Goal: Transaction & Acquisition: Purchase product/service

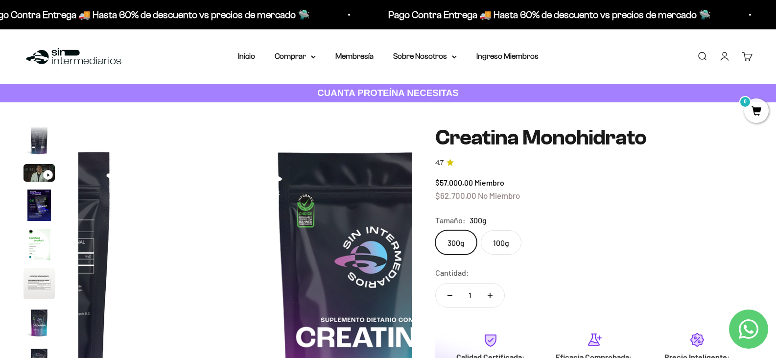
click at [50, 214] on img "Ir al artículo 4" at bounding box center [39, 204] width 31 height 31
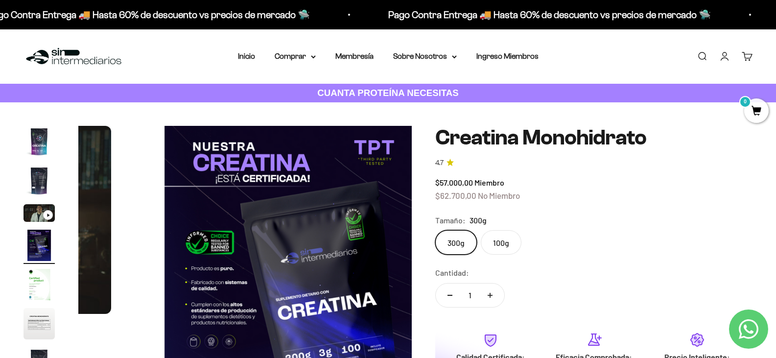
scroll to position [0, 989]
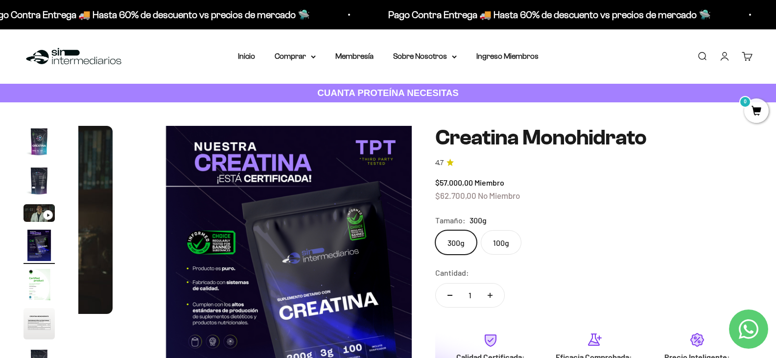
click at [38, 260] on img "Ir al artículo 4" at bounding box center [39, 245] width 31 height 31
click at [38, 289] on img "Ir al artículo 5" at bounding box center [39, 284] width 31 height 31
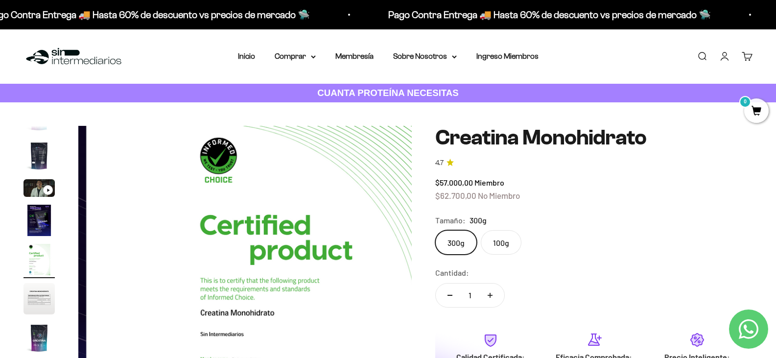
scroll to position [43, 0]
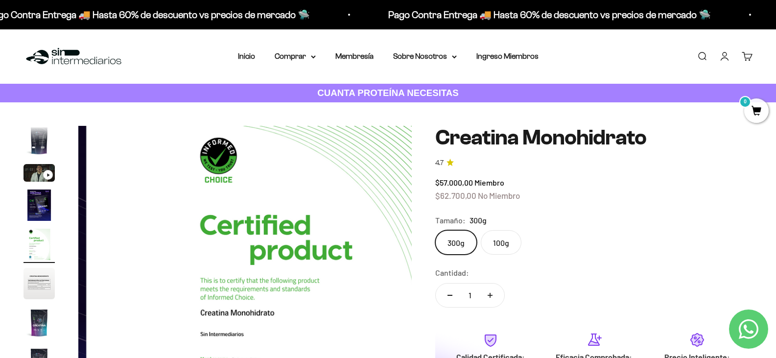
click at [38, 288] on img "Ir al artículo 6" at bounding box center [39, 283] width 31 height 31
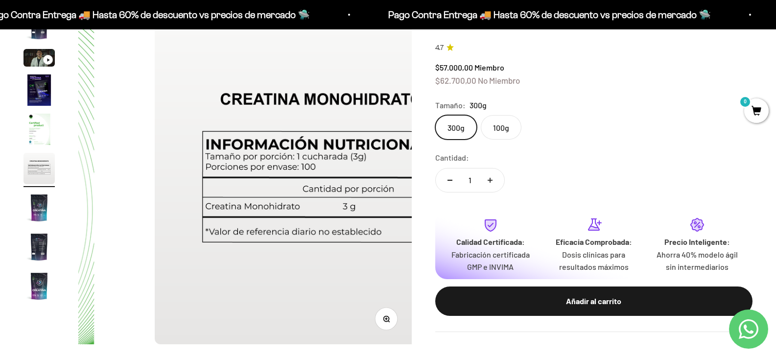
scroll to position [147, 0]
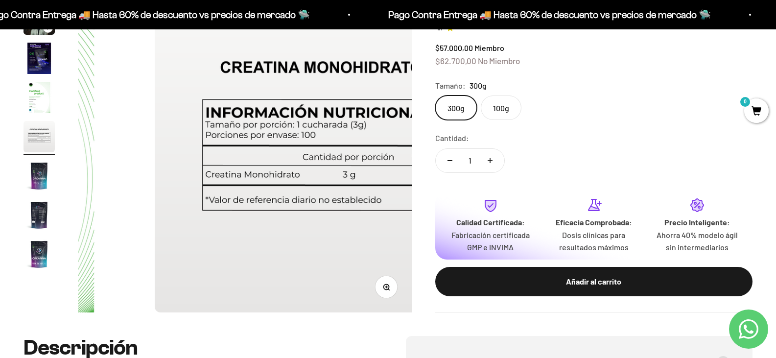
click at [38, 261] on img "Ir al artículo 9" at bounding box center [39, 253] width 31 height 31
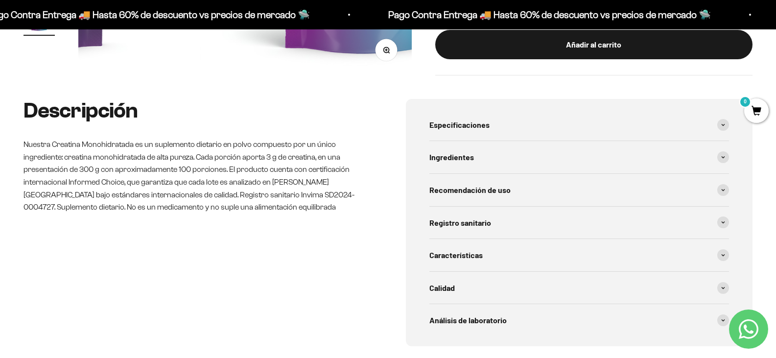
scroll to position [392, 0]
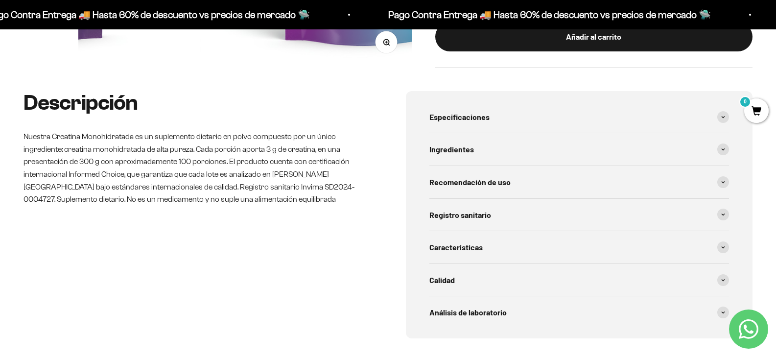
click at [447, 123] on span "Especificaciones" at bounding box center [459, 117] width 60 height 13
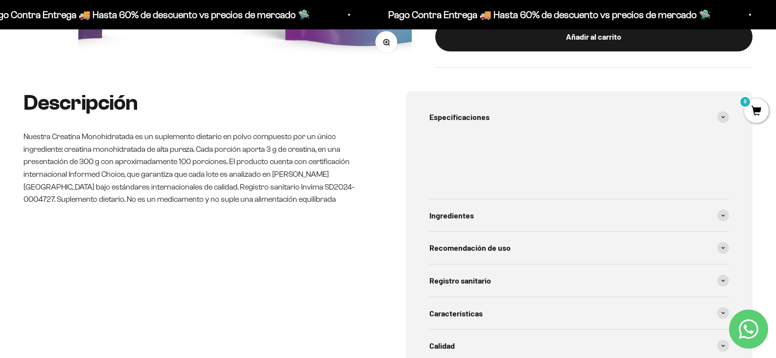
click at [720, 123] on span at bounding box center [723, 117] width 12 height 12
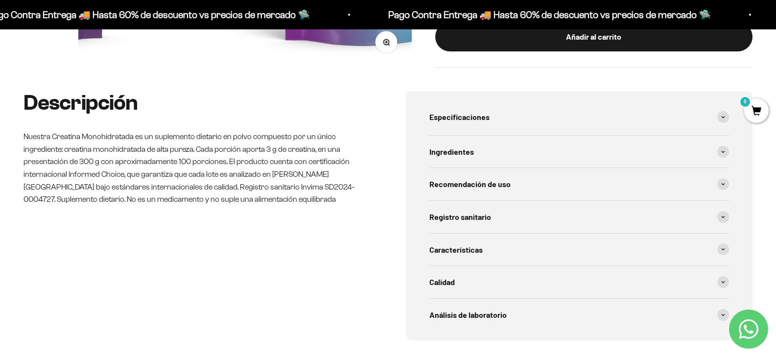
click at [722, 118] on icon at bounding box center [723, 116] width 3 height 1
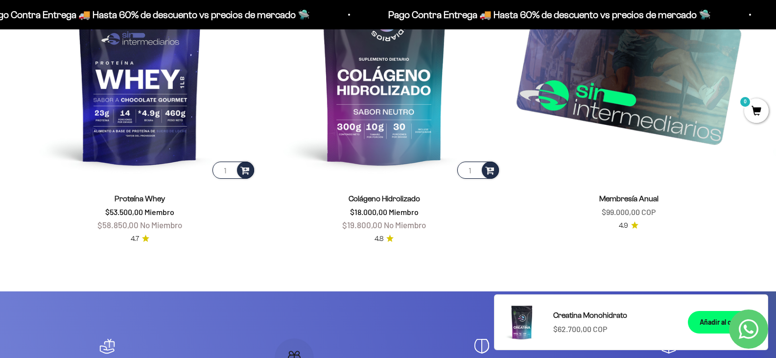
scroll to position [1665, 0]
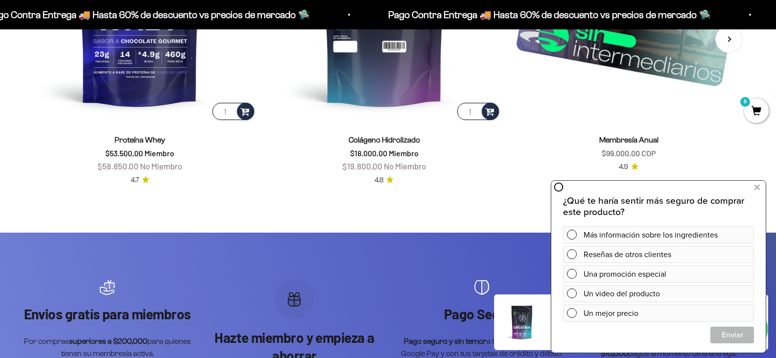
click at [384, 122] on img at bounding box center [384, 5] width 233 height 233
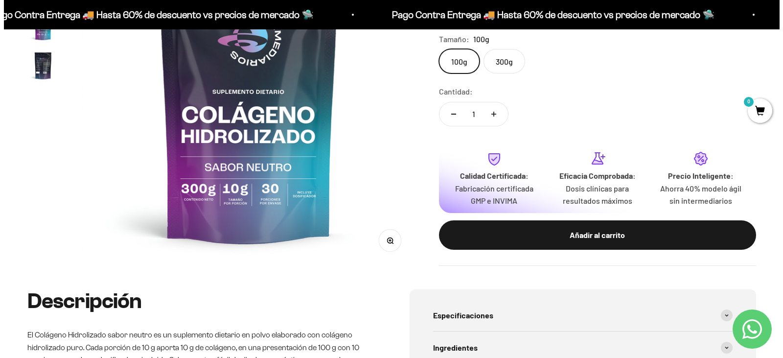
scroll to position [196, 0]
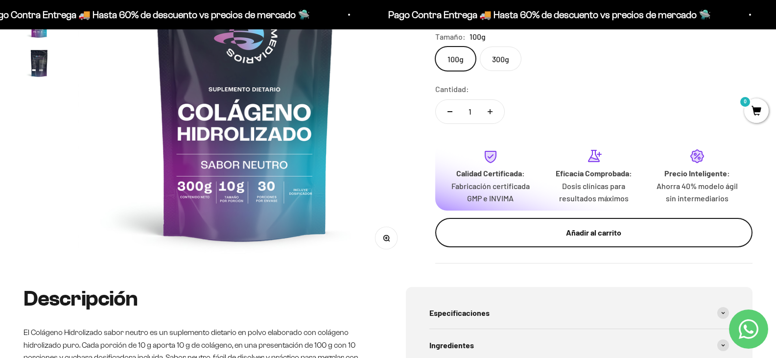
click at [673, 239] on div "Añadir al carrito" at bounding box center [594, 232] width 278 height 13
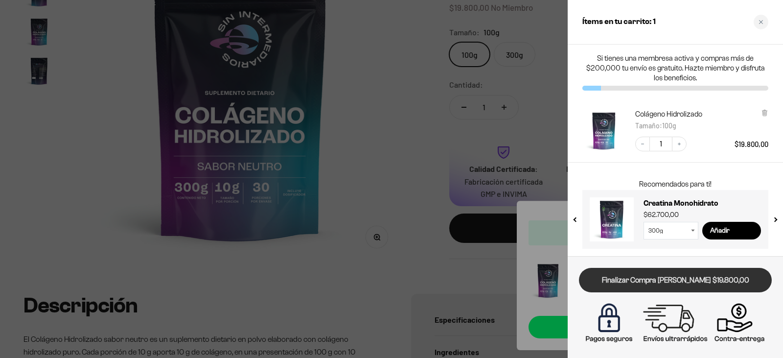
click at [677, 271] on link "Finalizar Compra [PERSON_NAME] $19.800,00" at bounding box center [675, 280] width 193 height 25
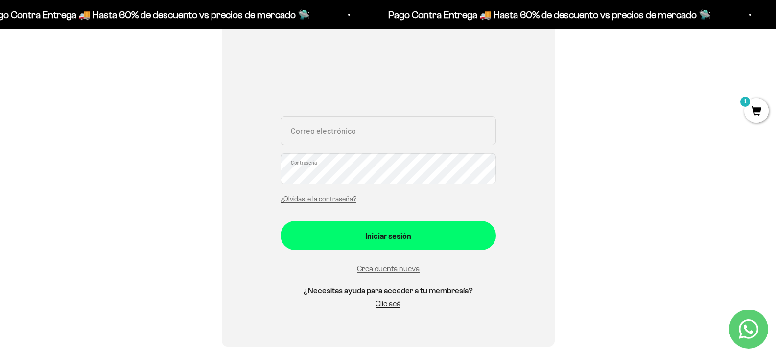
scroll to position [147, 0]
